Goal: Complete application form: Complete application form

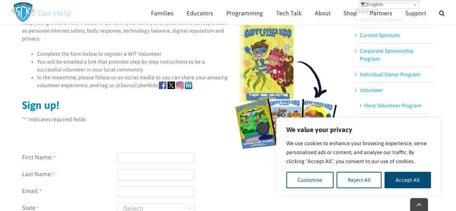
scroll to position [103, 0]
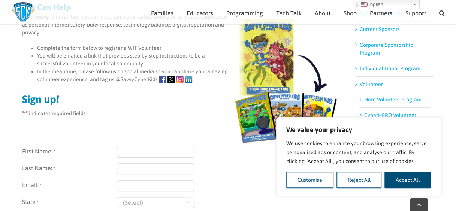
click at [200, 190] on div at bounding box center [228, 186] width 222 height 11
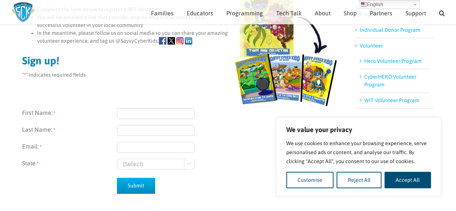
scroll to position [142, 0]
click at [124, 113] on input "First Name: *" at bounding box center [156, 113] width 78 height 11
type input "v"
type input "Vijaya"
type input "Gorty"
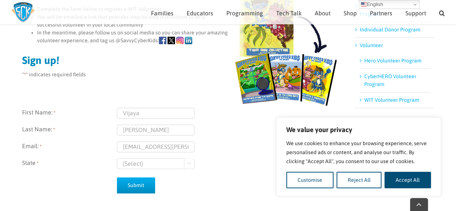
click at [163, 144] on input "vijaya.gorty@anthem.com" at bounding box center [156, 147] width 78 height 11
type input "vijaya.gorty@elevancehealth.com"
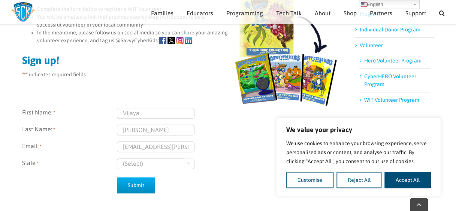
click at [156, 166] on select "(Select) Georgia Wisconsin" at bounding box center [156, 164] width 78 height 11
click at [247, 161] on div "(Select) Georgia Wisconsin " at bounding box center [228, 164] width 222 height 11
click at [144, 183] on input "Submit" at bounding box center [136, 186] width 38 height 16
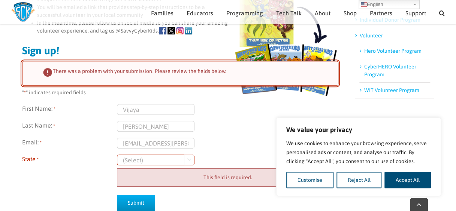
scroll to position [151, 0]
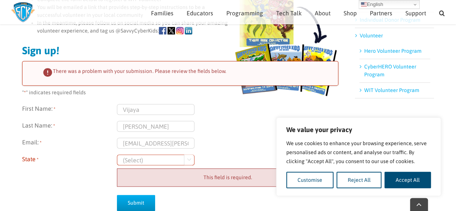
click at [193, 157] on select "(Select) [US_STATE] [US_STATE]" at bounding box center [156, 160] width 78 height 11
click at [117, 155] on select "(Select) Georgia Wisconsin" at bounding box center [156, 160] width 78 height 11
click at [159, 158] on select "(Select) Georgia Wisconsin" at bounding box center [156, 160] width 78 height 11
click at [236, 108] on div "Vijaya" at bounding box center [228, 109] width 222 height 11
click at [388, 49] on link "Hero Volunteer Program" at bounding box center [392, 51] width 57 height 6
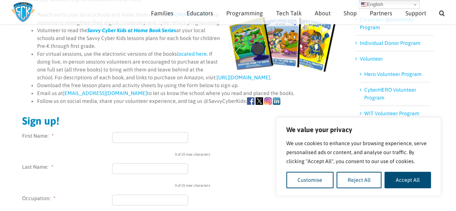
scroll to position [124, 0]
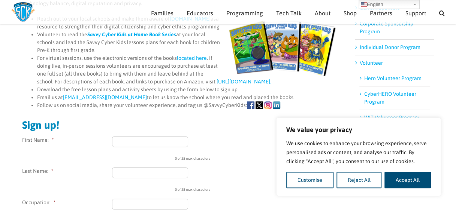
click at [385, 97] on li "CyberHERO Volunteer Program" at bounding box center [395, 99] width 71 height 24
click at [372, 89] on li "CyberHERO Volunteer Program" at bounding box center [395, 99] width 71 height 24
click at [372, 100] on link "CyberHERO Volunteer Program" at bounding box center [390, 98] width 52 height 14
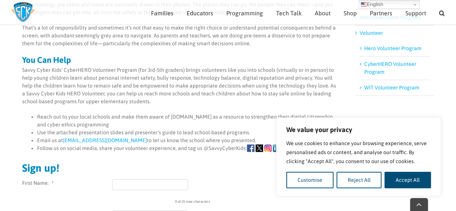
scroll to position [154, 0]
click at [406, 88] on link "WIT Volunteer Program" at bounding box center [391, 87] width 55 height 6
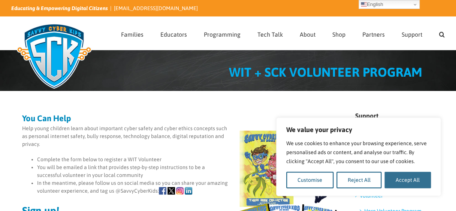
click at [406, 185] on button "Accept All" at bounding box center [408, 180] width 46 height 16
checkbox input "true"
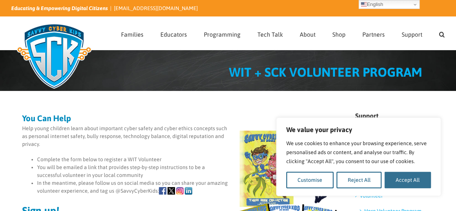
checkbox input "true"
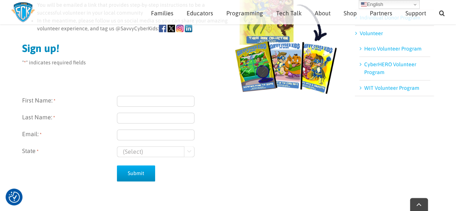
scroll to position [156, 0]
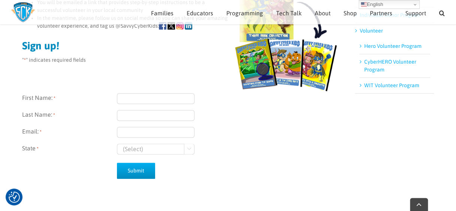
click at [33, 145] on label "State *" at bounding box center [69, 149] width 95 height 11
click at [117, 145] on select "(Select) Georgia Wisconsin" at bounding box center [156, 149] width 78 height 11
click at [118, 151] on select "(Select) Georgia Wisconsin" at bounding box center [156, 149] width 78 height 11
click at [70, 145] on label "State *" at bounding box center [69, 149] width 95 height 11
click at [117, 145] on select "(Select) Georgia Wisconsin" at bounding box center [156, 149] width 78 height 11
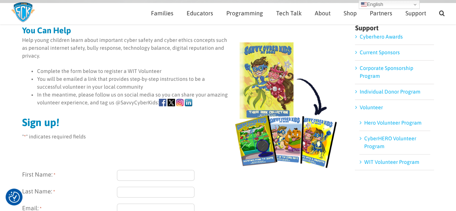
scroll to position [78, 0]
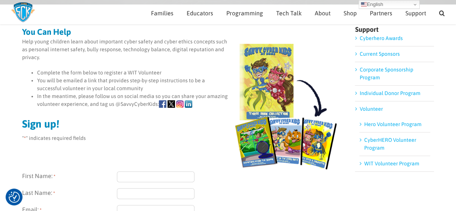
click at [360, 72] on link "Corporate Sponsorship Program" at bounding box center [387, 74] width 54 height 14
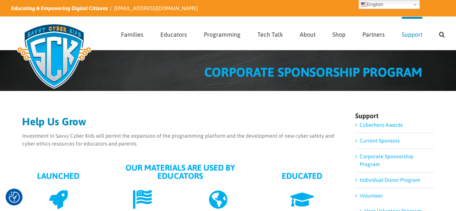
click at [399, 123] on link "Cyberhero Awards" at bounding box center [381, 125] width 43 height 6
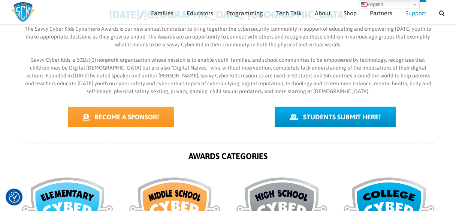
scroll to position [186, 0]
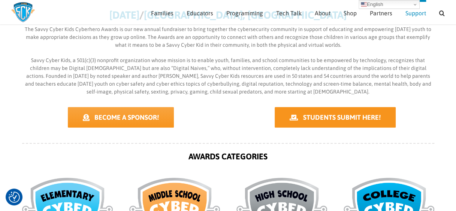
click at [368, 122] on link "STUDENTS SUBMIT HERE!" at bounding box center [335, 117] width 121 height 21
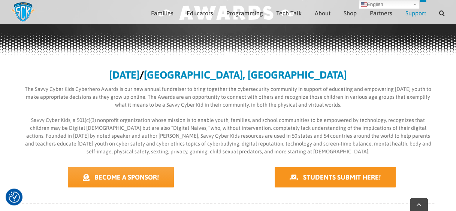
scroll to position [129, 0]
